Goal: Task Accomplishment & Management: Manage account settings

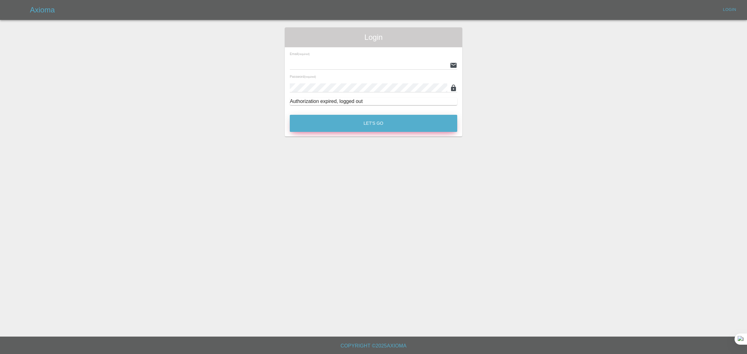
type input "[EMAIL_ADDRESS][DOMAIN_NAME]"
click at [352, 123] on button "Let's Go" at bounding box center [373, 123] width 167 height 17
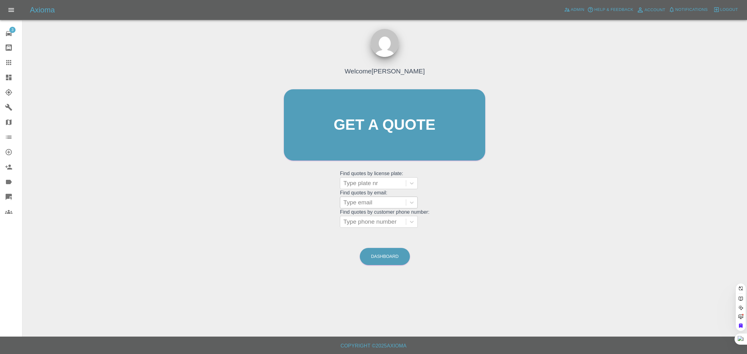
click at [362, 201] on div at bounding box center [372, 202] width 59 height 9
paste input "alanleather501@gmail.com"
type input "alanleather501@gmail.com"
click at [363, 221] on div "AL23LFC, Awaiting Repair" at bounding box center [379, 218] width 78 height 12
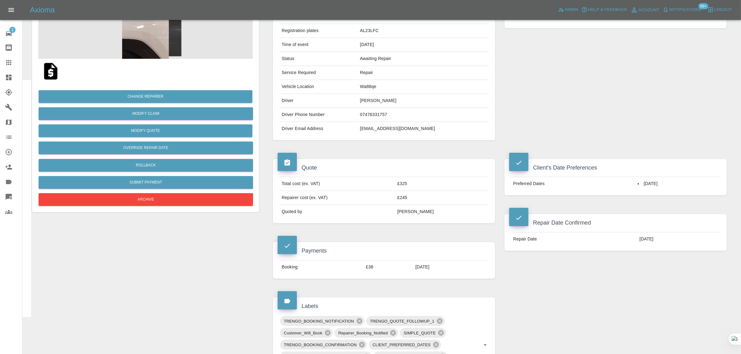
scroll to position [78, 0]
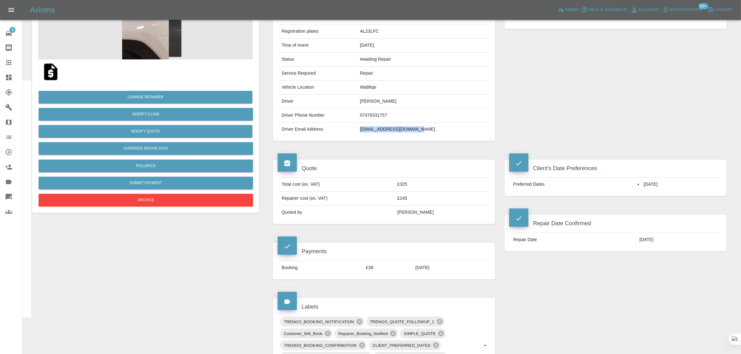
drag, startPoint x: 360, startPoint y: 131, endPoint x: 419, endPoint y: 128, distance: 59.8
click at [419, 128] on td "alanleather501@gmail.com" at bounding box center [422, 130] width 131 height 14
copy td "alanleather501@gmail.com"
click at [7, 60] on icon at bounding box center [8, 62] width 5 height 5
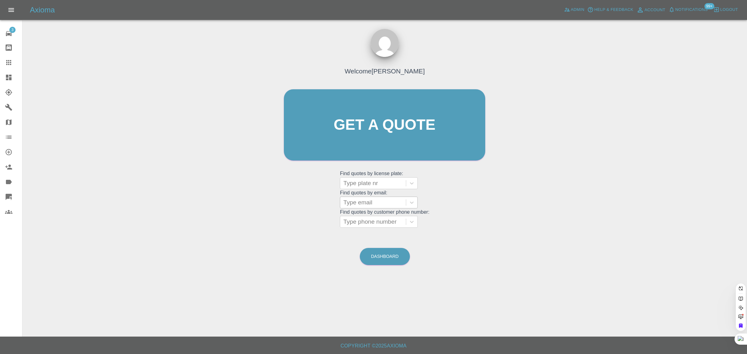
click at [352, 207] on div "Type email" at bounding box center [373, 202] width 66 height 11
paste input "mickok@hotmail.co.uk"
type input "mickok@hotmail.co.uk"
click at [356, 219] on div "FP14NYH PEUGEOT 3008, Awaiting Authorisation" at bounding box center [379, 225] width 78 height 27
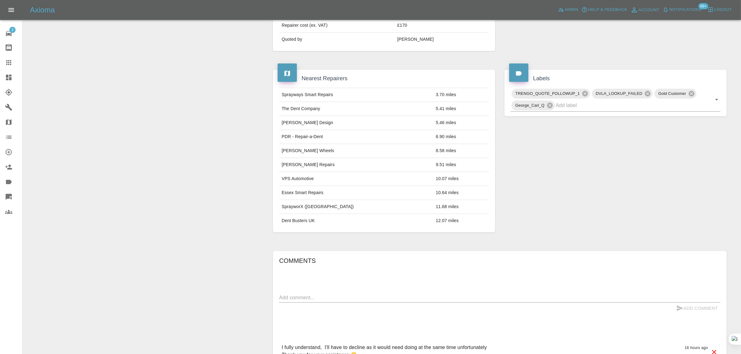
scroll to position [272, 0]
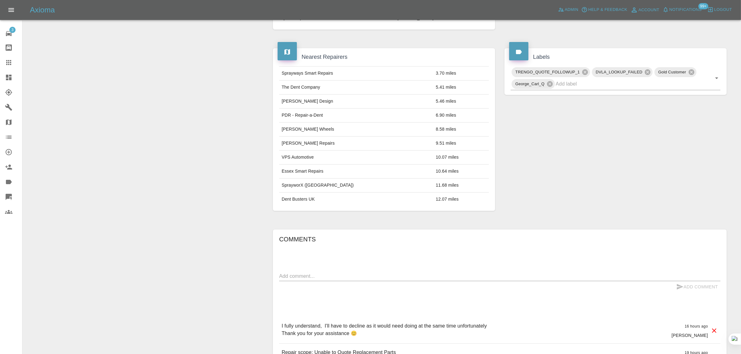
click at [366, 281] on div "x" at bounding box center [499, 276] width 441 height 10
paste textarea "I fully understand, I'll have to decline as it would need doing at the same tim…"
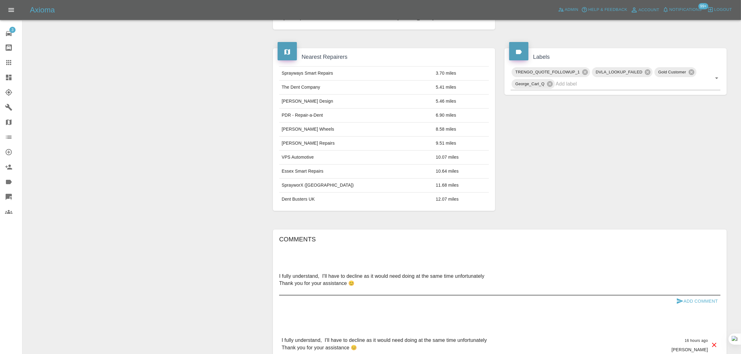
type textarea "I fully understand, I'll have to decline as it would need doing at the same tim…"
click at [700, 300] on button "Add Comment" at bounding box center [696, 302] width 47 height 12
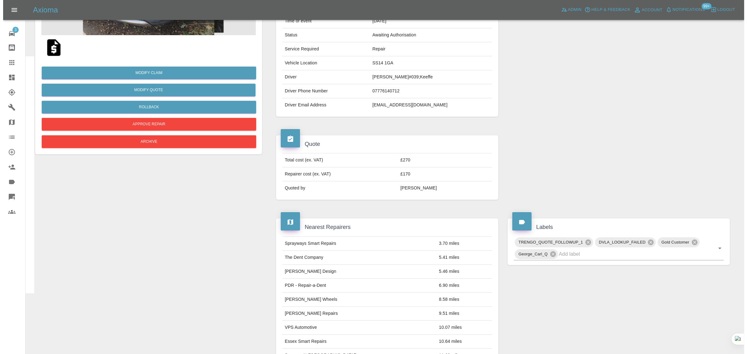
scroll to position [0, 0]
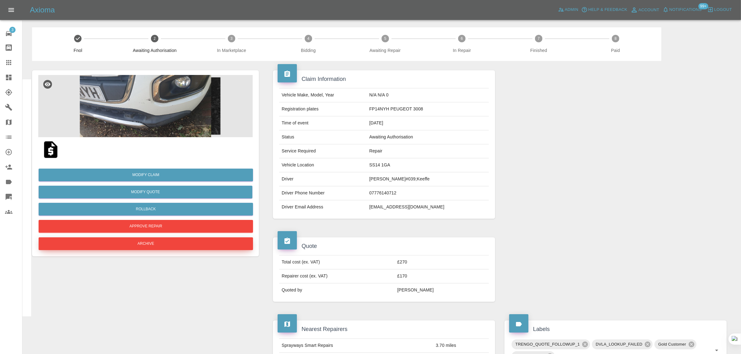
click at [203, 247] on button "Archive" at bounding box center [146, 243] width 214 height 13
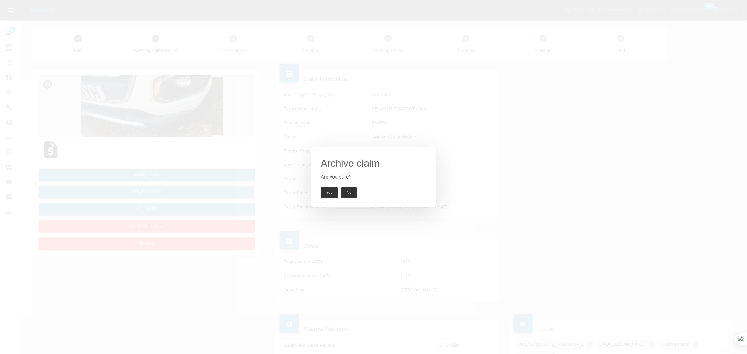
click at [328, 195] on button "Yes" at bounding box center [328, 192] width 17 height 11
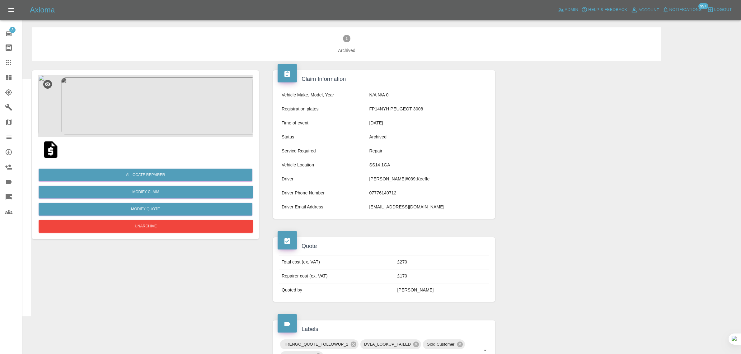
click at [10, 58] on link "Claims" at bounding box center [11, 62] width 22 height 15
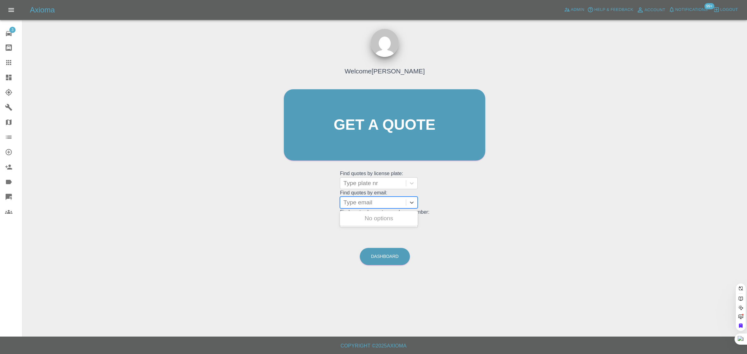
click at [358, 204] on div at bounding box center [372, 202] width 59 height 9
paste input "andysaul2007@icloud.com"
type input "andysaul2007@icloud.com"
click at [377, 216] on div "OU16GVG, Bidding" at bounding box center [379, 218] width 78 height 12
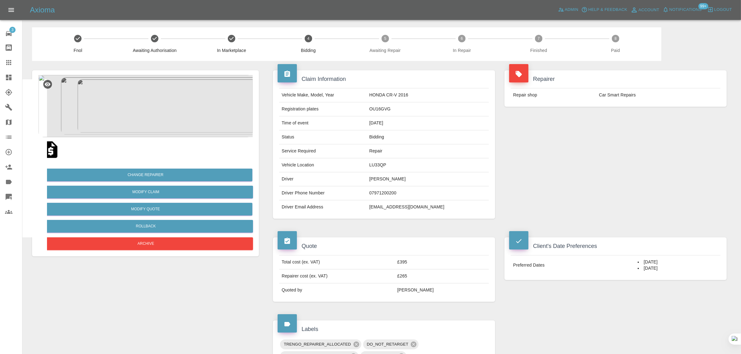
click at [11, 65] on icon at bounding box center [8, 62] width 7 height 7
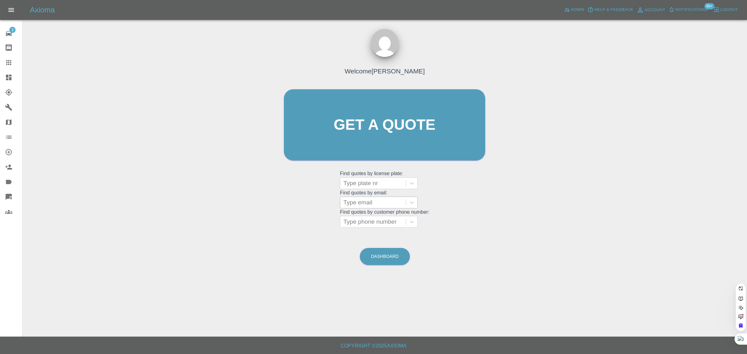
click at [368, 200] on div at bounding box center [372, 202] width 59 height 9
paste input "From Subject Received Size Categories RE: Dainis Litvjaks Thu 9:46 AM 7 KB"
type input "From Subject Received Size Categories RE: Dainis Litvjaks Thu 9:46 AM 7 KB"
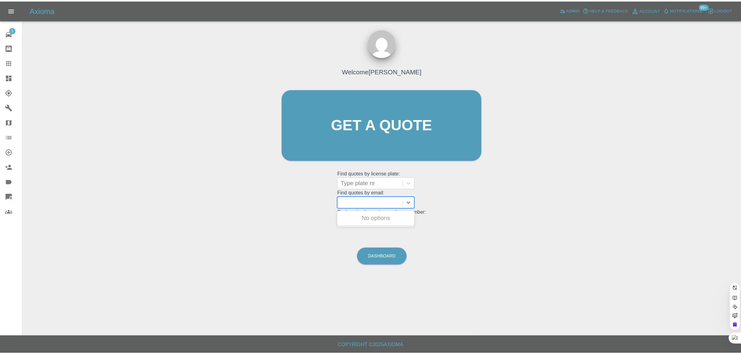
scroll to position [0, 0]
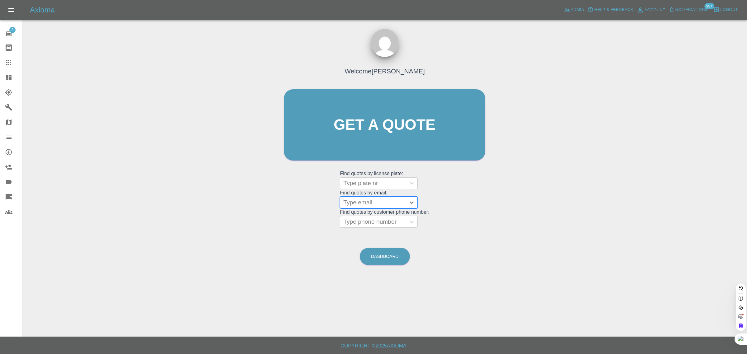
paste input "ldainis@live.com"
type input "ldainis@live.com"
click at [361, 221] on div "LN74WSD, Awaiting Repair" at bounding box center [379, 222] width 78 height 20
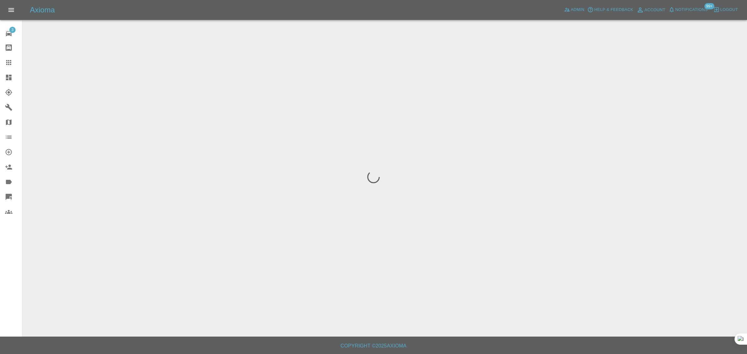
click at [12, 270] on div "3 Repair home Bodyshop home Claims Dashboard Explorer Garages Map Organization …" at bounding box center [11, 177] width 22 height 354
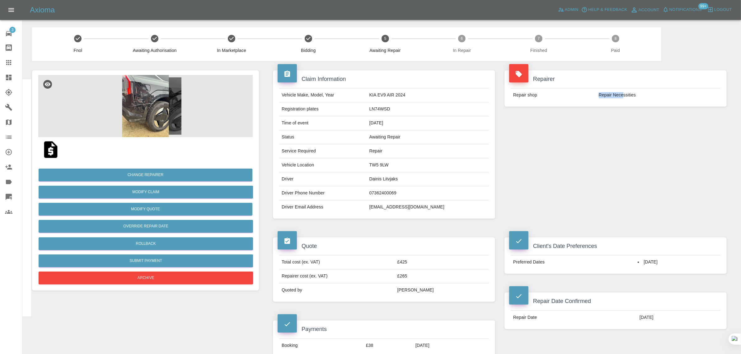
drag, startPoint x: 596, startPoint y: 94, endPoint x: 623, endPoint y: 94, distance: 26.8
click at [623, 94] on td "Repair Necessities" at bounding box center [658, 95] width 124 height 14
copy td "Repair Nece"
click at [12, 61] on div at bounding box center [13, 62] width 17 height 7
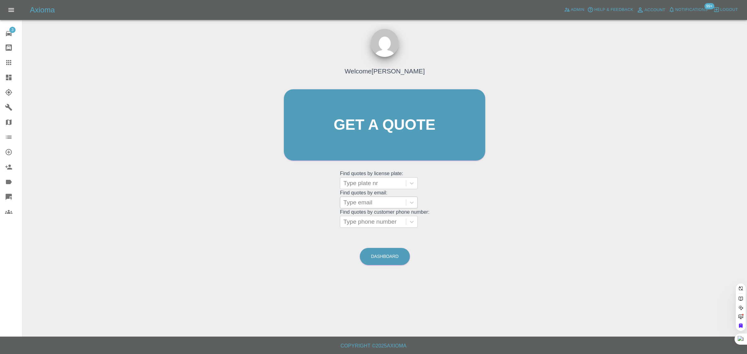
click at [374, 206] on div at bounding box center [372, 202] width 59 height 9
paste input "ianderri@hotmail.co.uk"
type input "ianderri@hotmail.co.uk"
click at [366, 219] on div "FE02ENG, Awaiting Authorisation" at bounding box center [379, 222] width 78 height 20
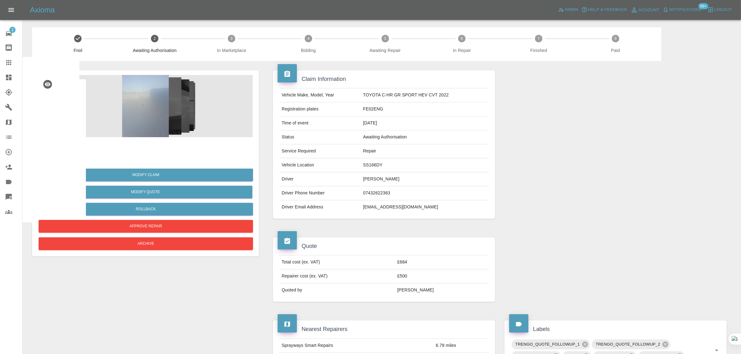
click at [8, 59] on icon at bounding box center [8, 62] width 7 height 7
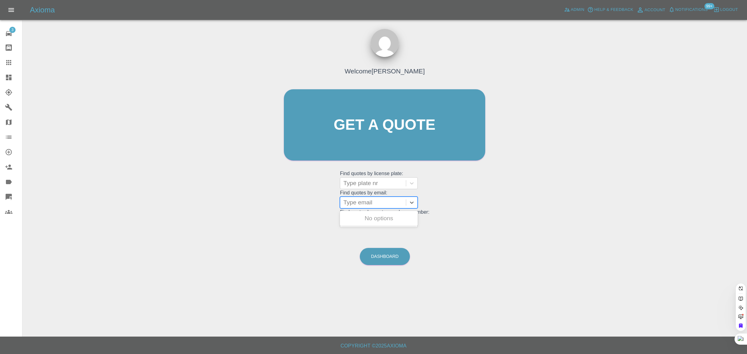
click at [350, 203] on div at bounding box center [372, 202] width 59 height 9
paste input "bev.kilmartin@ntlworld.com"
type input "bev.kilmartin@ntlwor"
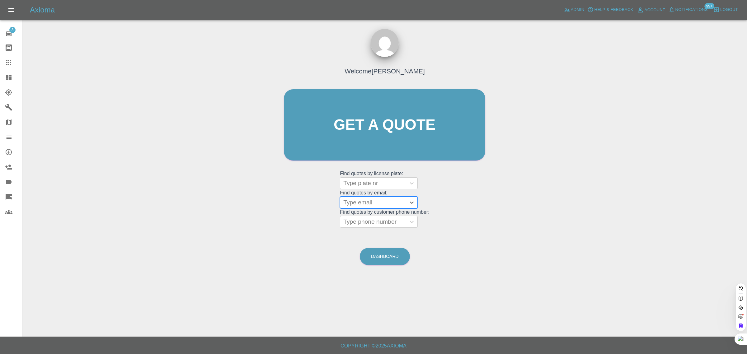
click at [358, 203] on div at bounding box center [372, 202] width 59 height 9
paste input "incommunicado7@gmail.com"
type input "incommunicado7@gmail.co"
click at [365, 218] on div "WO65UTW, Paid" at bounding box center [379, 218] width 78 height 12
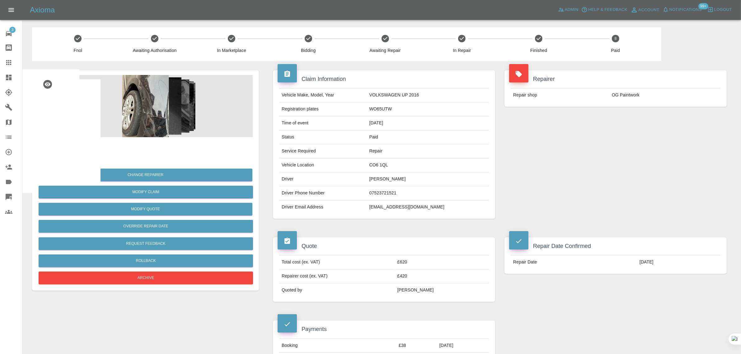
click at [6, 64] on icon at bounding box center [8, 62] width 5 height 5
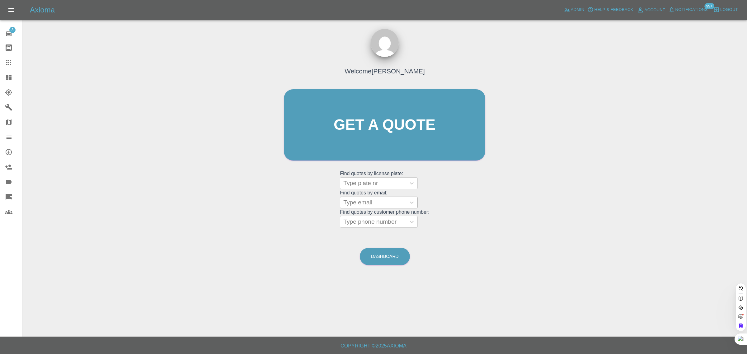
click at [357, 206] on div at bounding box center [372, 202] width 59 height 9
paste input "liudt921115@gmail.com"
type input "liudt921115@gmail.com"
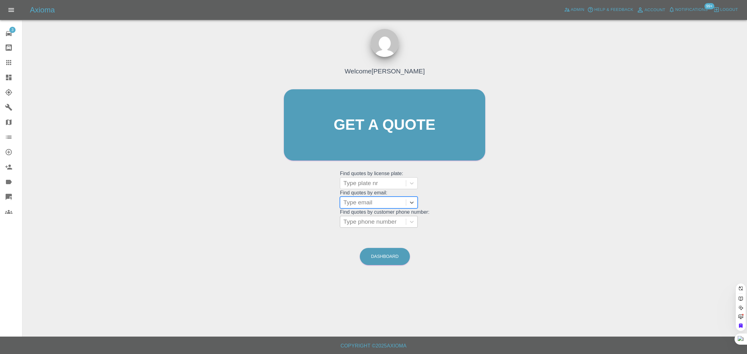
paste input "liudt921115@gmail.com"
type input "liudt921115@gmail.com"
click at [580, 13] on span "Admin" at bounding box center [577, 9] width 14 height 7
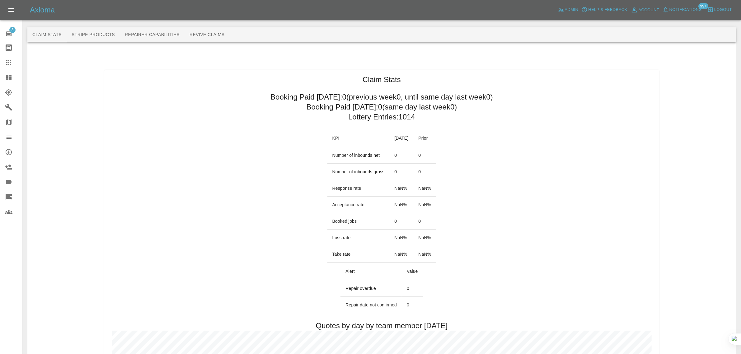
click at [202, 35] on button "Revive Claims" at bounding box center [206, 34] width 45 height 15
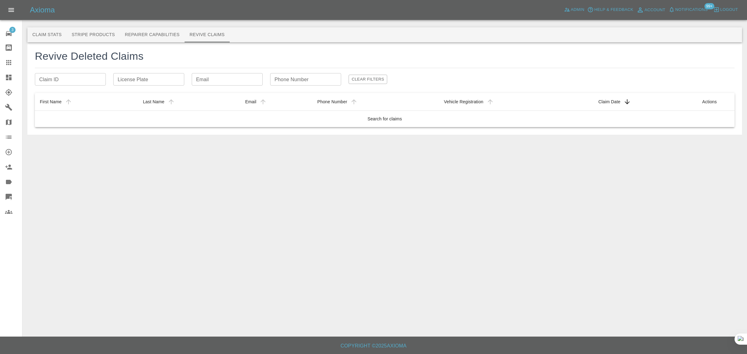
click at [199, 78] on div "Email Email" at bounding box center [227, 79] width 71 height 12
paste input "liudt921115@gmail.com"
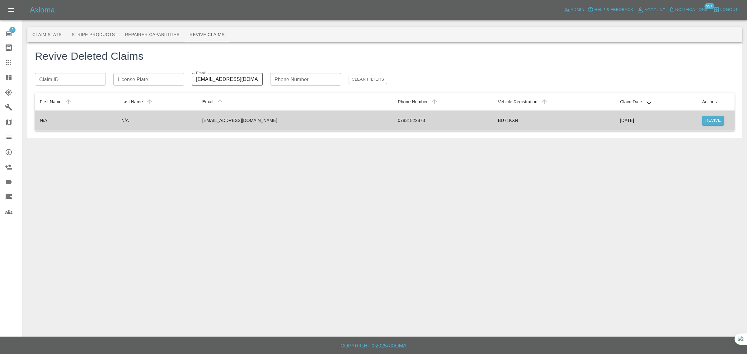
type input "liudt921115@gmail.com"
click at [269, 123] on td "liudt921115@gmail.com" at bounding box center [295, 120] width 196 height 20
click at [720, 120] on button "Revive" at bounding box center [713, 121] width 22 height 10
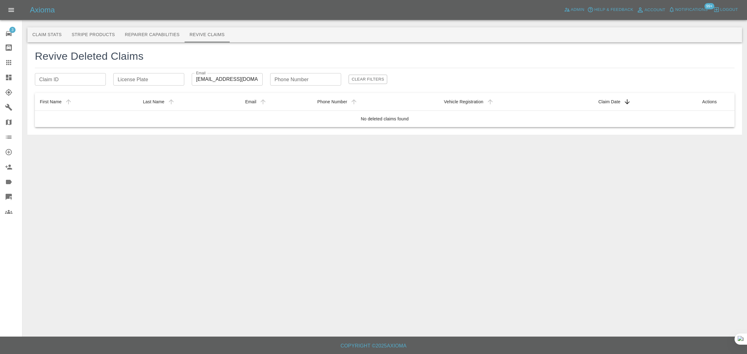
click at [8, 61] on icon at bounding box center [8, 62] width 7 height 7
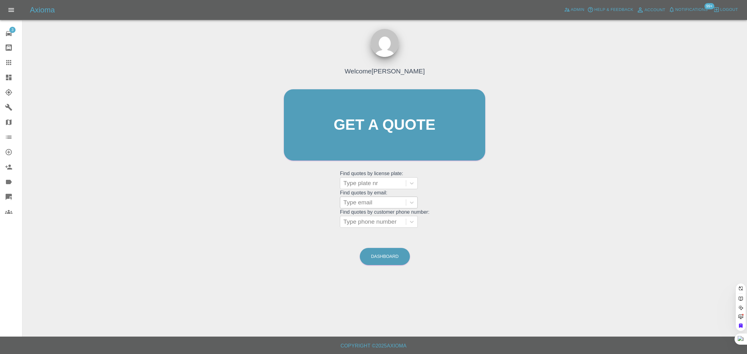
click at [363, 206] on div at bounding box center [372, 202] width 59 height 9
paste input "rhonahunt@hotmail.co.uk"
type input "rhonahunt@hotmail.co.uk"
click at [358, 216] on div "LL24 KWV, Paid" at bounding box center [379, 218] width 78 height 12
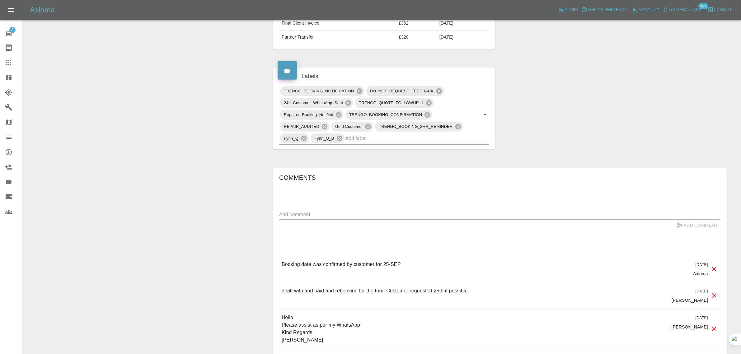
scroll to position [428, 0]
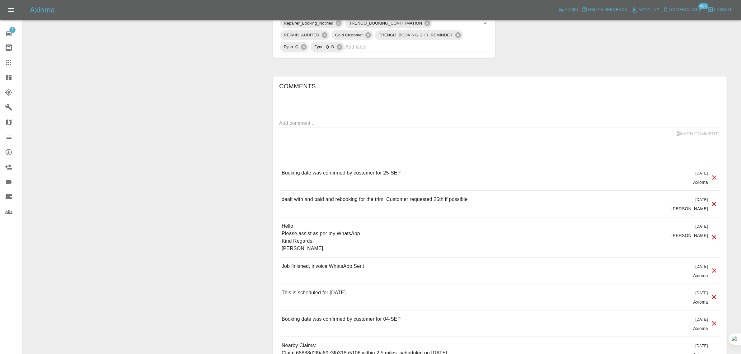
click at [9, 61] on icon at bounding box center [8, 62] width 5 height 5
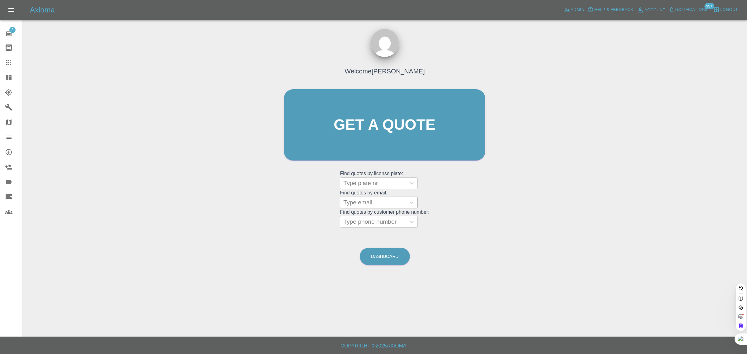
click at [365, 203] on div at bounding box center [372, 202] width 59 height 9
paste input "Joydoyin@hotmail.com"
type input "Joydoyin@hotmail.com"
click at [358, 215] on div "DF73YNT, Paid" at bounding box center [379, 218] width 78 height 12
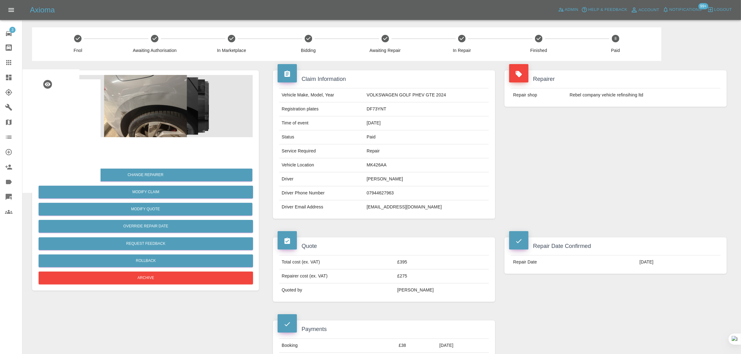
click at [10, 60] on icon at bounding box center [8, 62] width 5 height 5
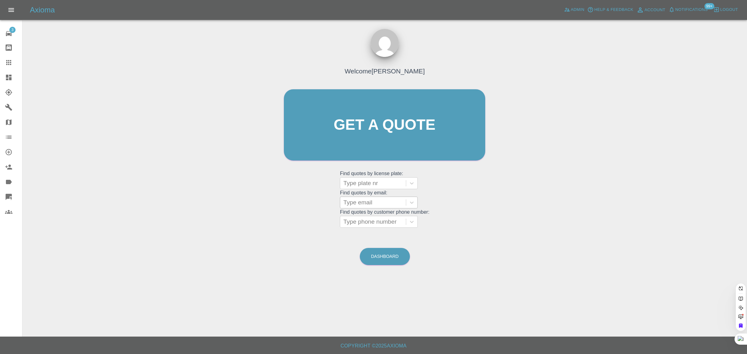
click at [359, 205] on div at bounding box center [372, 202] width 59 height 9
paste input "bhuvaneshkumargiri@gmail.com"
type input "bhuvaneshkumargiri@gmail.com"
click at [361, 216] on div "AX24EXM, Completed" at bounding box center [379, 218] width 78 height 12
